Goal: Information Seeking & Learning: Learn about a topic

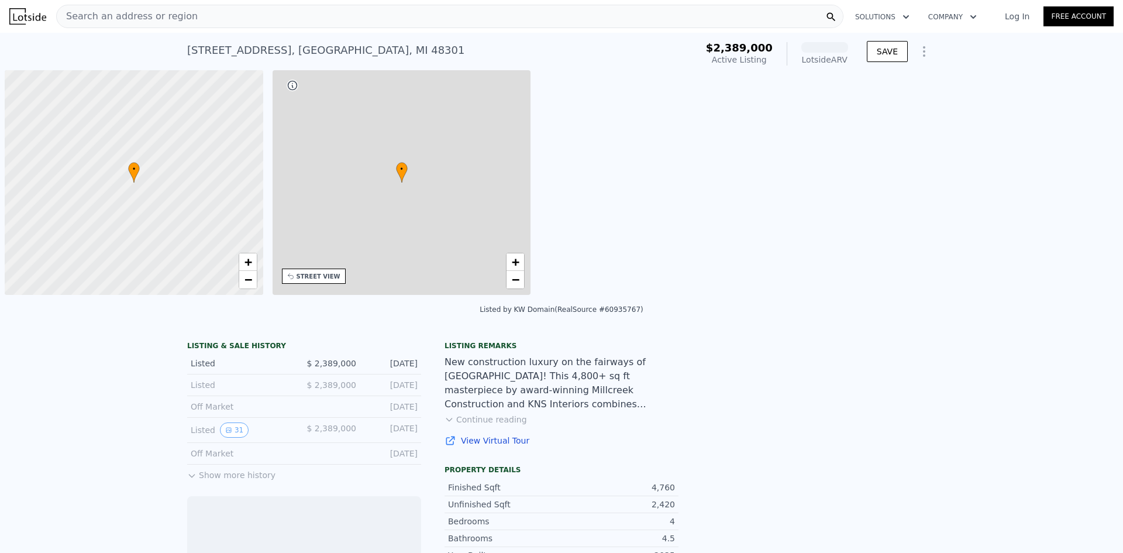
scroll to position [0, 5]
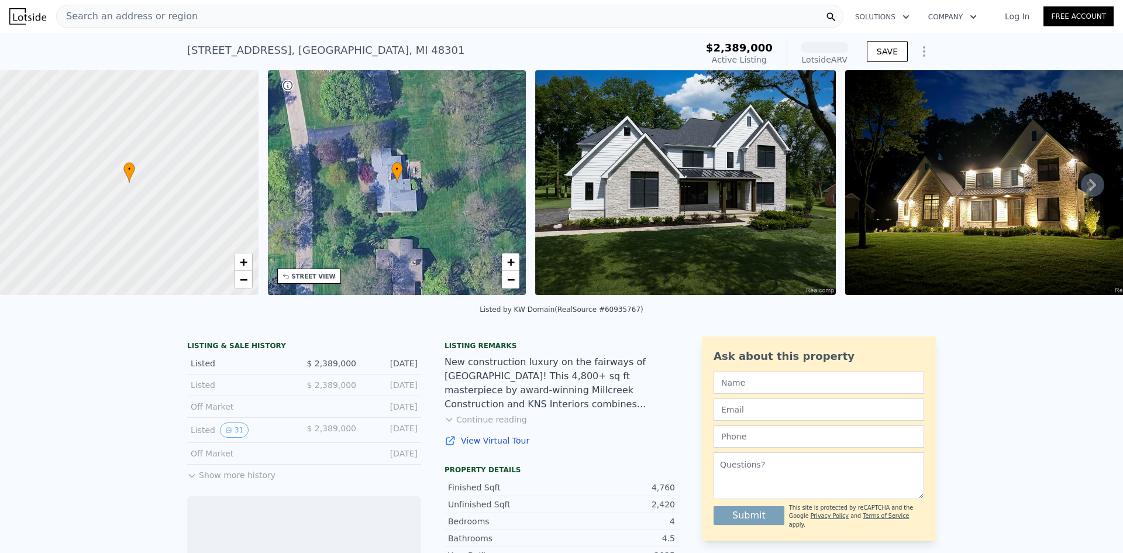
click at [215, 481] on button "Show more history" at bounding box center [231, 472] width 88 height 16
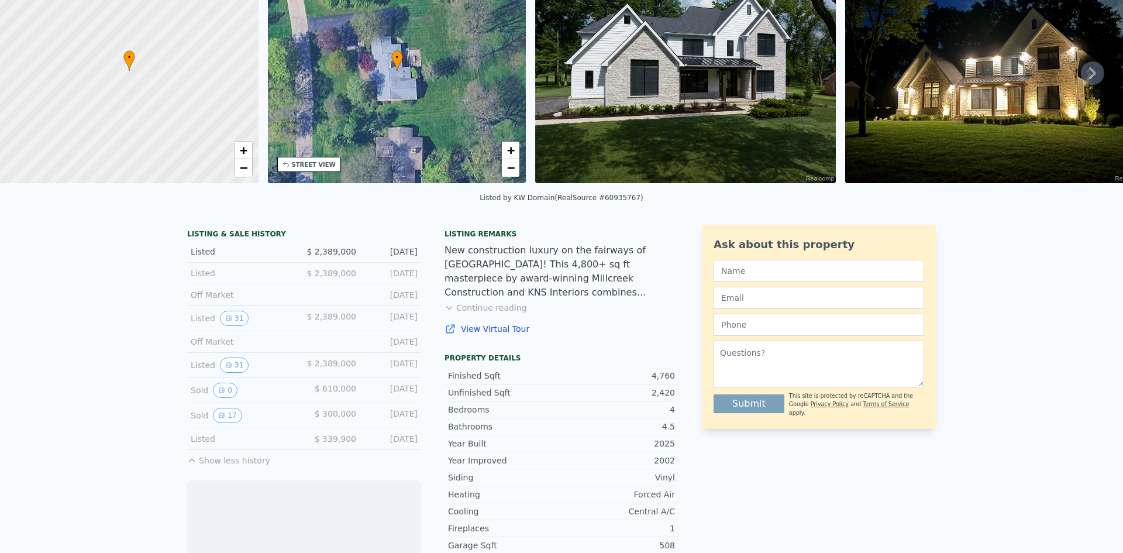
scroll to position [113, 0]
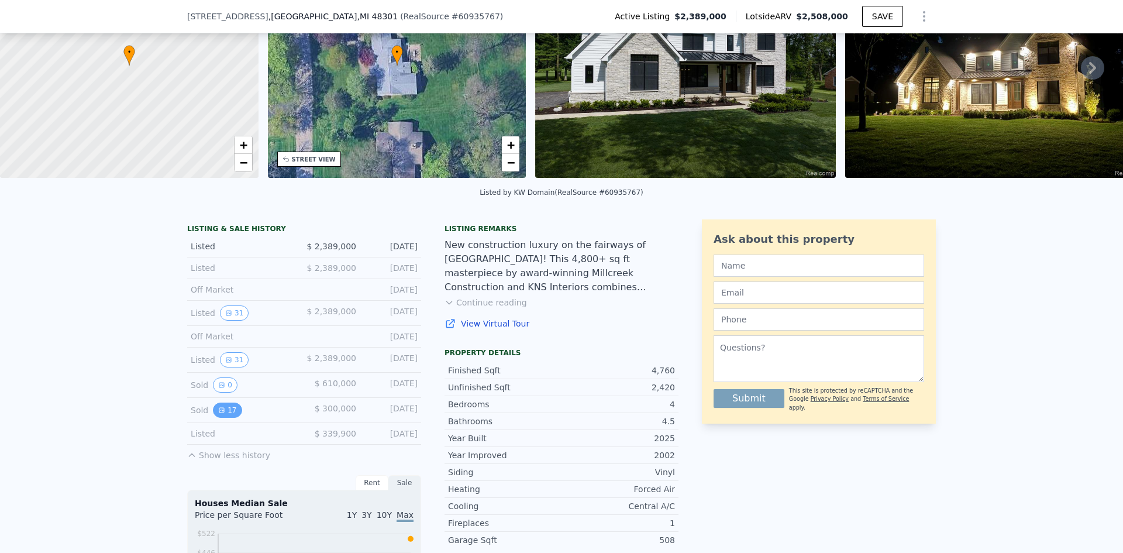
click at [227, 415] on button "17" at bounding box center [227, 409] width 29 height 15
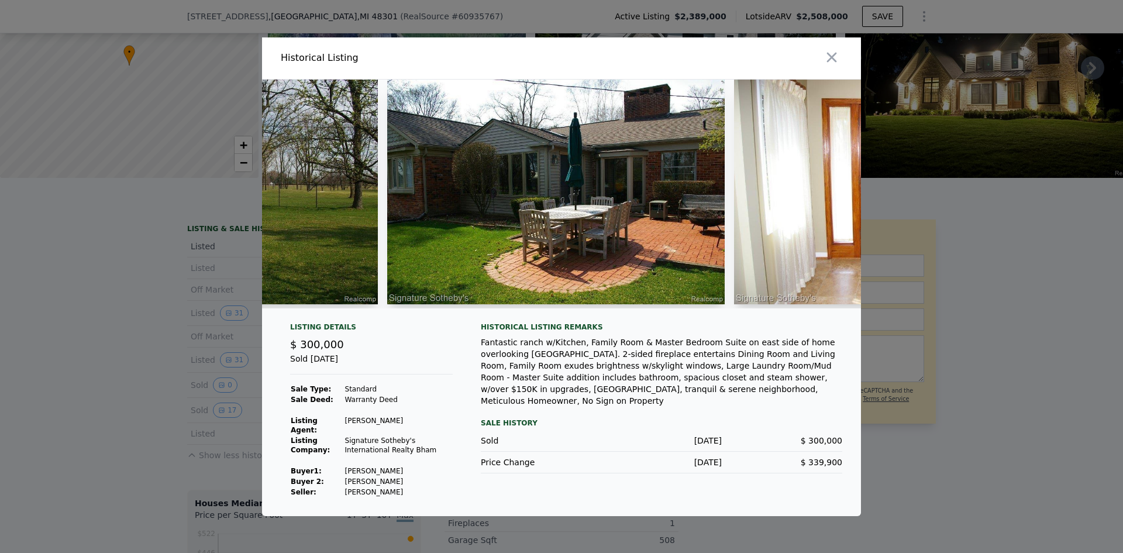
scroll to position [0, 615]
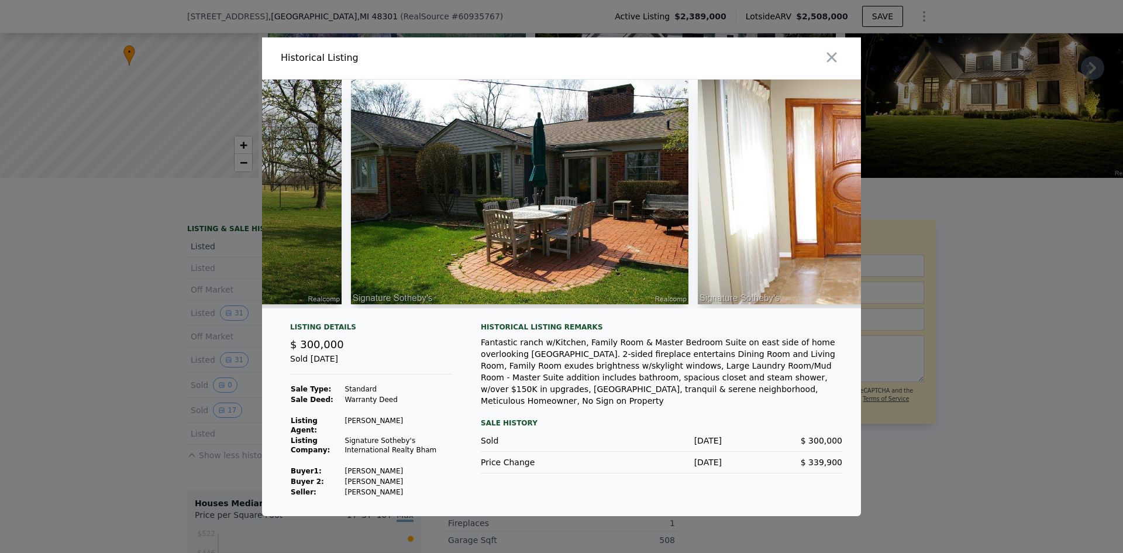
click at [188, 326] on div at bounding box center [561, 276] width 1123 height 553
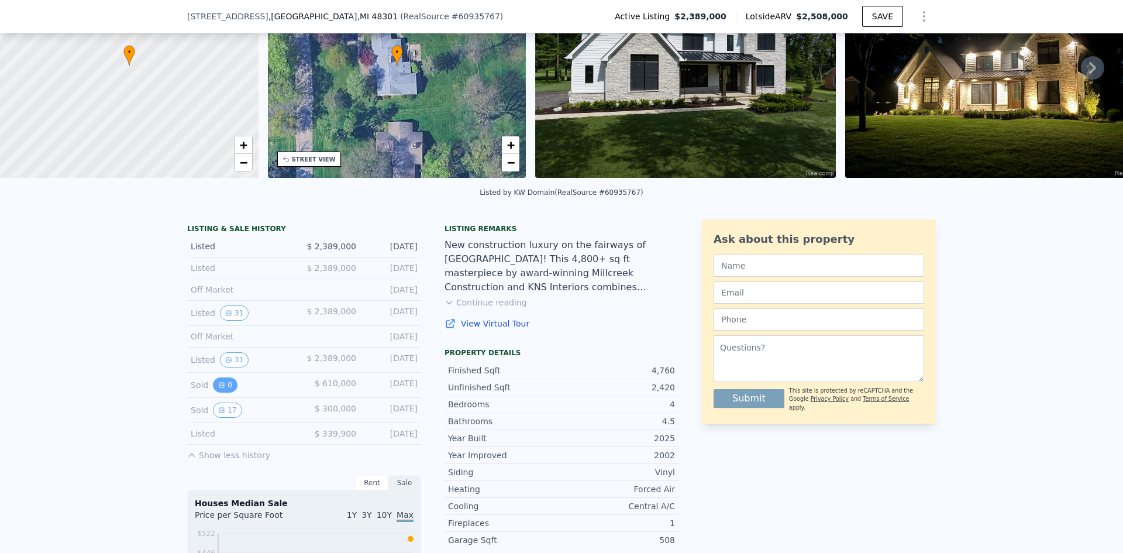
click at [219, 388] on button "0" at bounding box center [225, 384] width 25 height 15
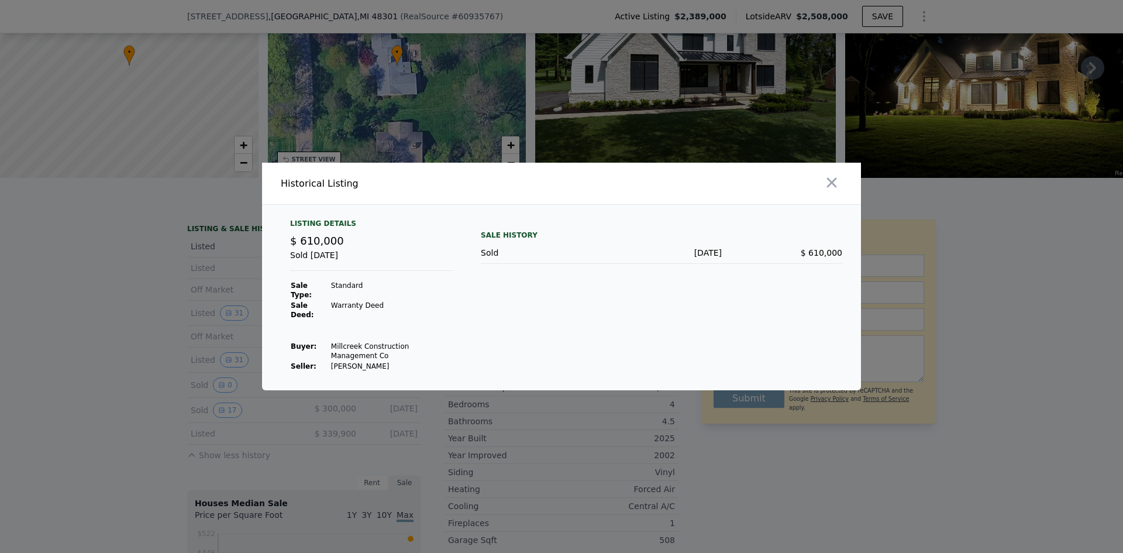
click at [154, 345] on div at bounding box center [561, 276] width 1123 height 553
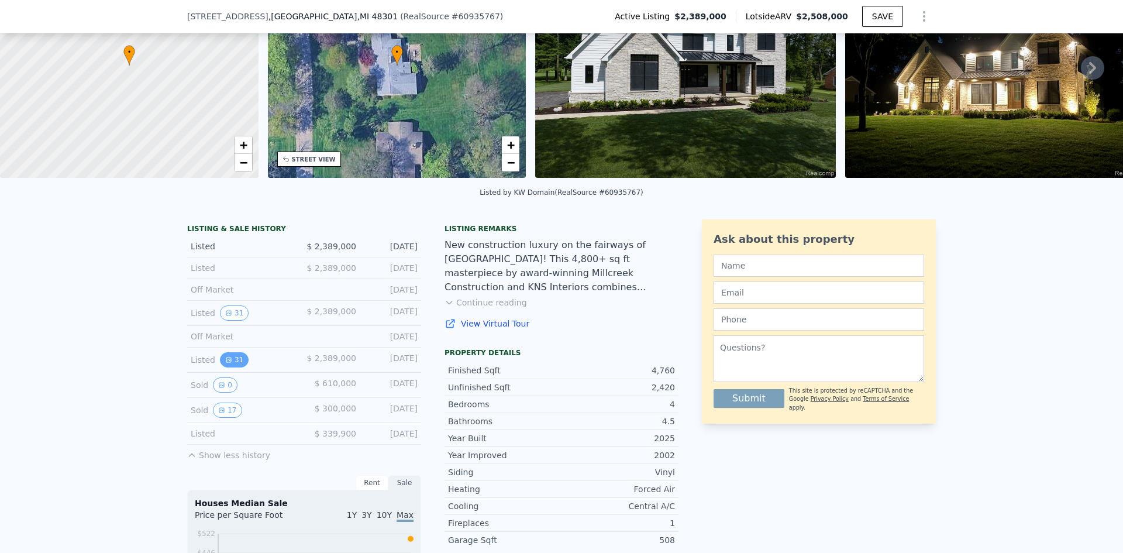
click at [234, 364] on button "31" at bounding box center [234, 359] width 29 height 15
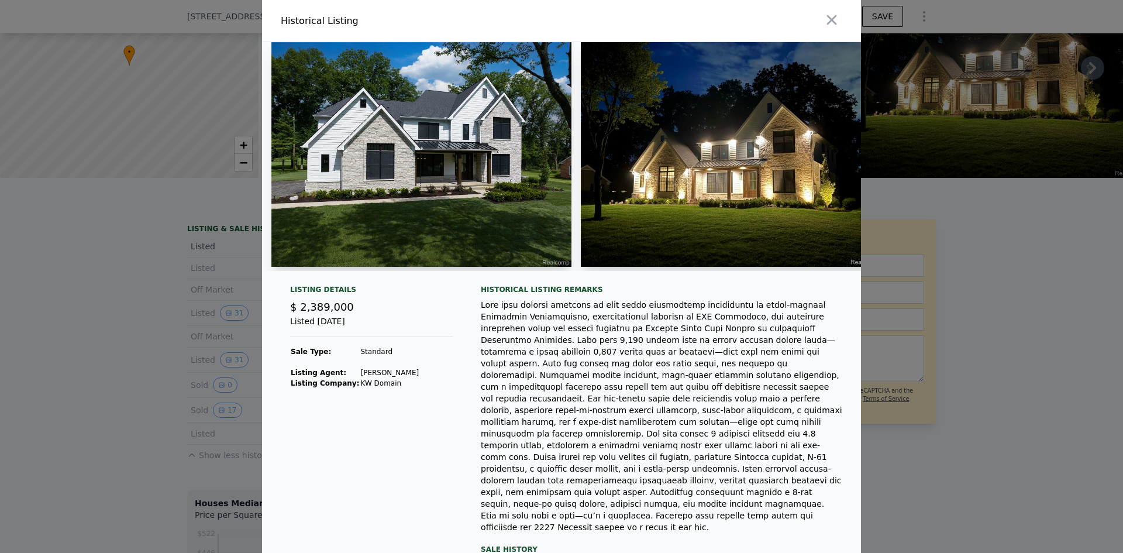
click at [216, 349] on div at bounding box center [561, 276] width 1123 height 553
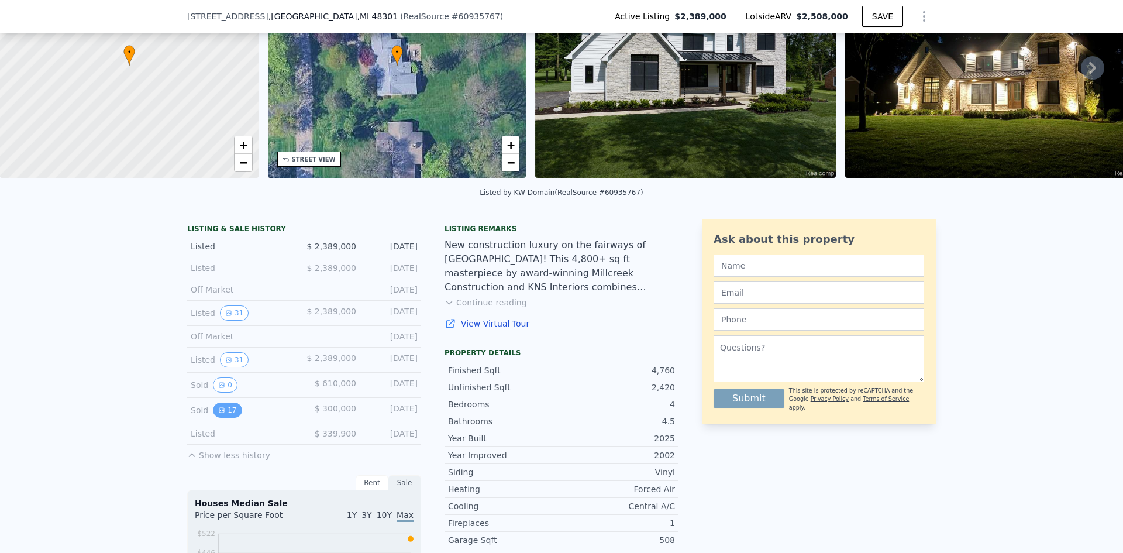
click at [221, 416] on button "17" at bounding box center [227, 409] width 29 height 15
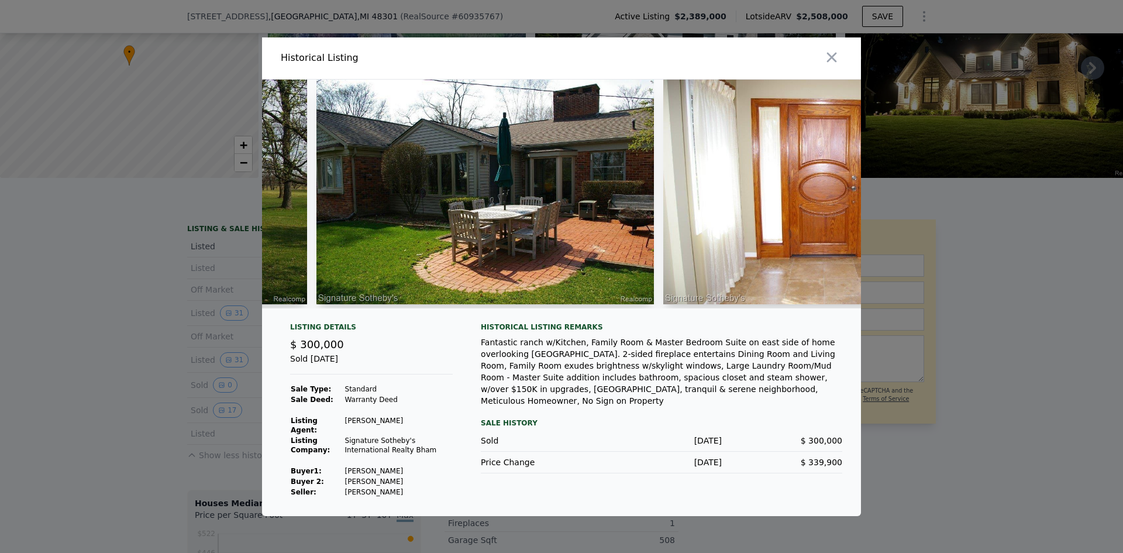
scroll to position [0, 0]
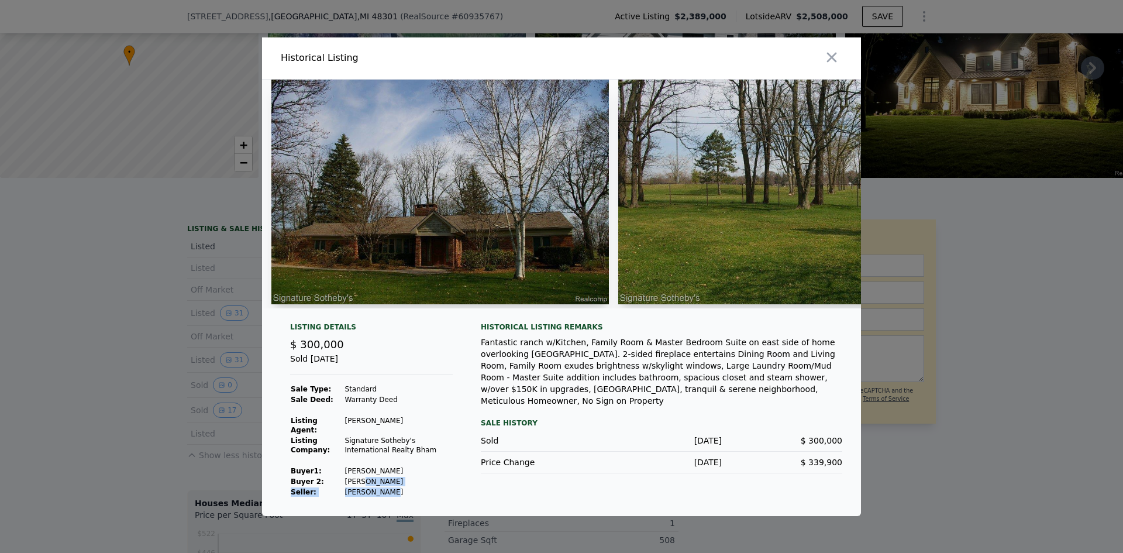
drag, startPoint x: 360, startPoint y: 477, endPoint x: 385, endPoint y: 490, distance: 28.5
click at [385, 490] on tbody "Sale Type: Standard Sale Deed: Warranty Deed Listing Agent: [PERSON_NAME] Listi…" at bounding box center [371, 440] width 163 height 113
click at [369, 477] on td "[PERSON_NAME]" at bounding box center [399, 481] width 109 height 11
click at [229, 430] on div at bounding box center [561, 276] width 1123 height 553
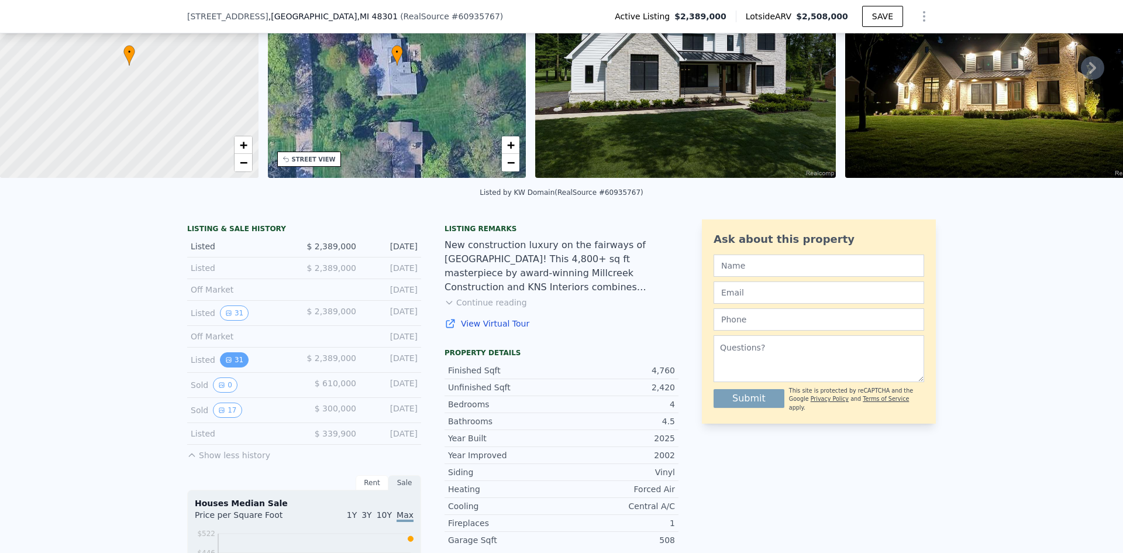
click at [230, 363] on button "31" at bounding box center [234, 359] width 29 height 15
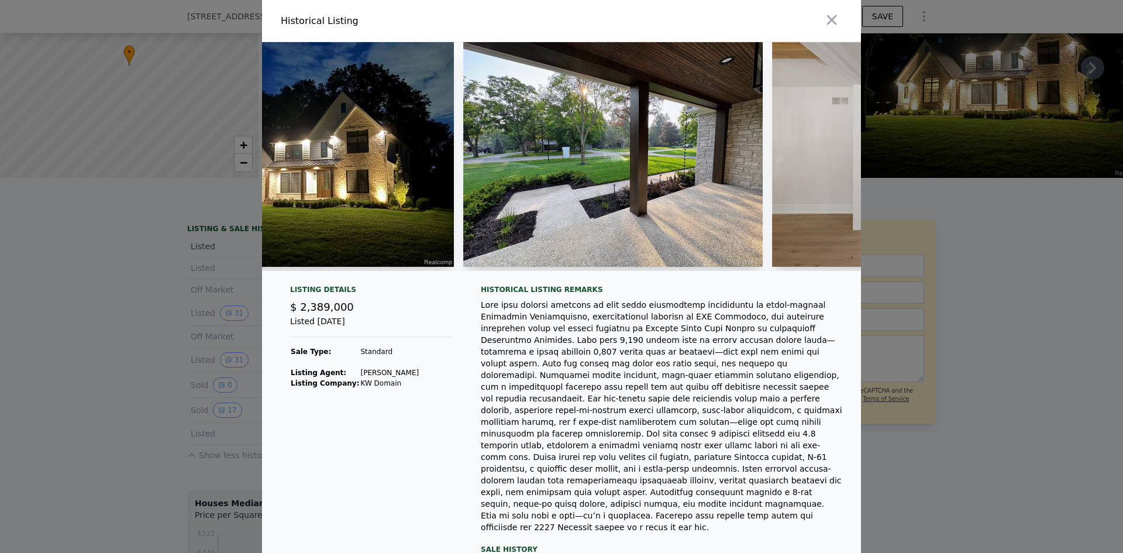
scroll to position [0, 466]
